Goal: Transaction & Acquisition: Purchase product/service

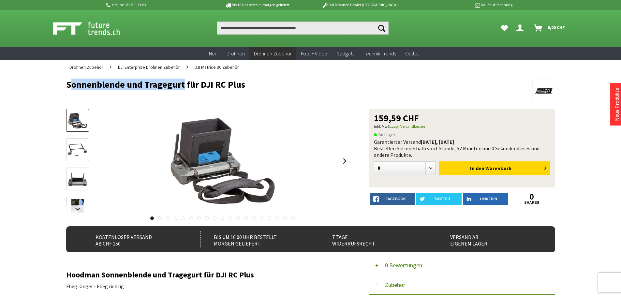
drag, startPoint x: 68, startPoint y: 86, endPoint x: 179, endPoint y: 86, distance: 111.1
click at [179, 86] on h1 "Sonnenblende und Tragegurt für DJI RC Plus" at bounding box center [261, 84] width 391 height 10
click at [76, 207] on link at bounding box center [77, 209] width 23 height 8
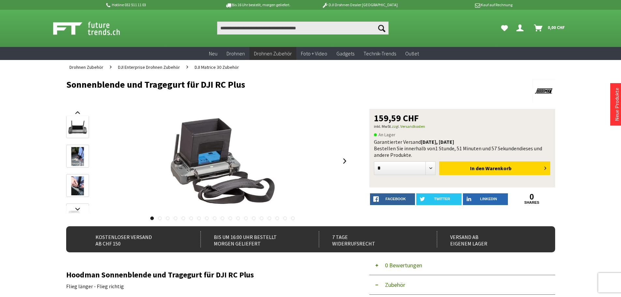
click at [78, 152] on img at bounding box center [77, 156] width 19 height 19
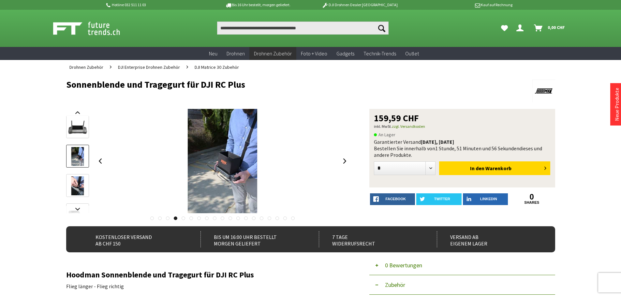
click at [79, 181] on img at bounding box center [77, 185] width 19 height 19
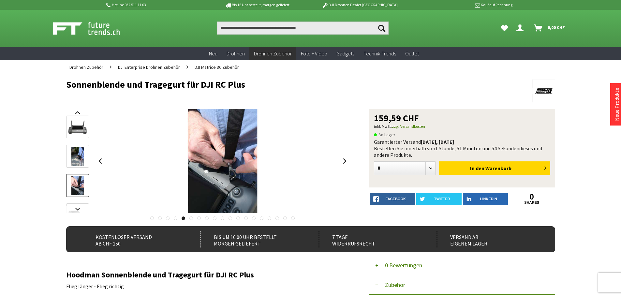
click at [69, 122] on img at bounding box center [77, 127] width 19 height 19
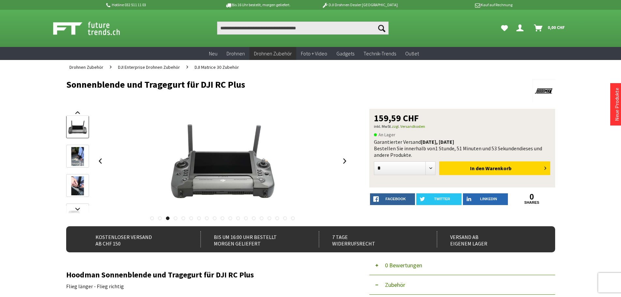
click at [80, 152] on img at bounding box center [77, 156] width 19 height 19
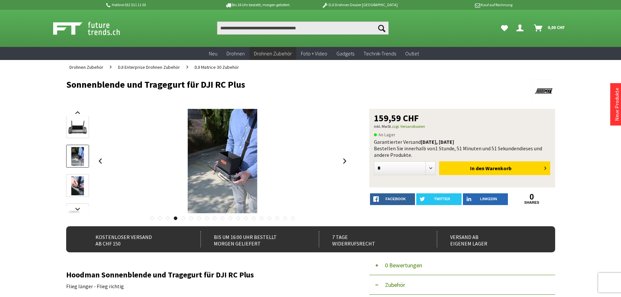
click at [74, 124] on img at bounding box center [77, 127] width 19 height 19
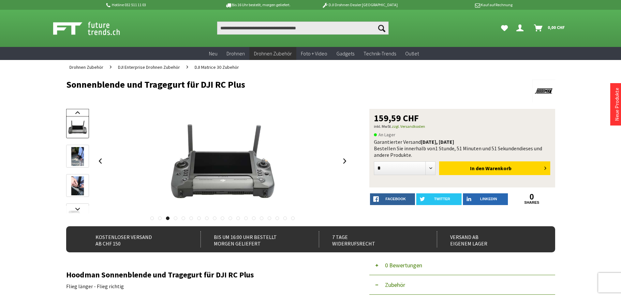
click at [75, 113] on link at bounding box center [77, 113] width 23 height 8
click at [82, 117] on img at bounding box center [77, 120] width 19 height 19
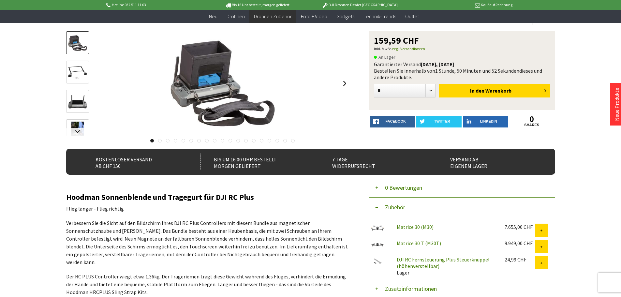
scroll to position [65, 0]
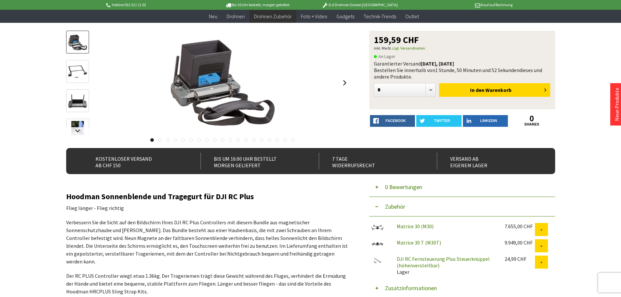
click at [75, 124] on img at bounding box center [77, 130] width 19 height 19
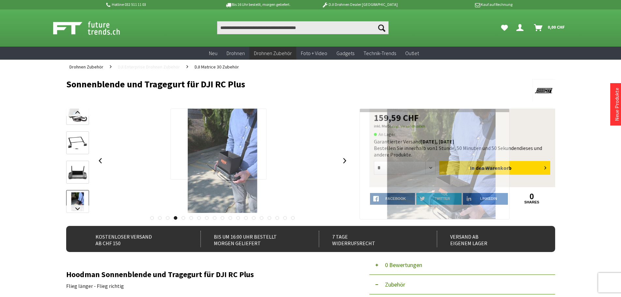
scroll to position [0, 0]
